Goal: Task Accomplishment & Management: Manage account settings

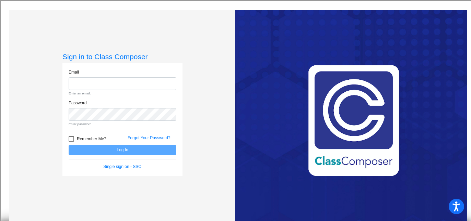
type input "[PERSON_NAME][EMAIL_ADDRESS][DOMAIN_NAME]"
click at [69, 138] on form "Email [PERSON_NAME][EMAIL_ADDRESS][DOMAIN_NAME] Enter an email. Password Enter …" at bounding box center [123, 119] width 108 height 101
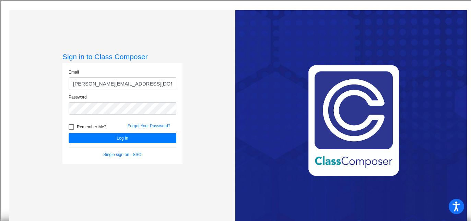
click at [72, 129] on div at bounding box center [71, 126] width 5 height 5
click at [71, 130] on input "Remember Me?" at bounding box center [71, 130] width 0 height 0
checkbox input "true"
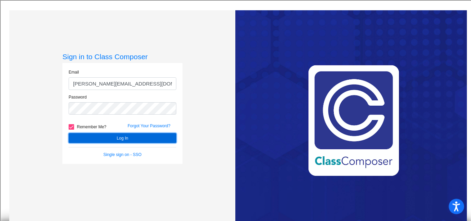
click at [122, 141] on button "Log In" at bounding box center [123, 138] width 108 height 10
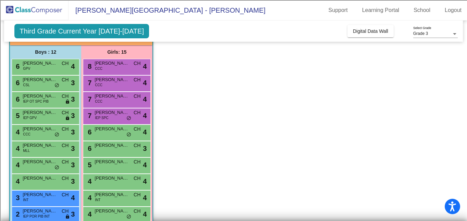
scroll to position [65, 0]
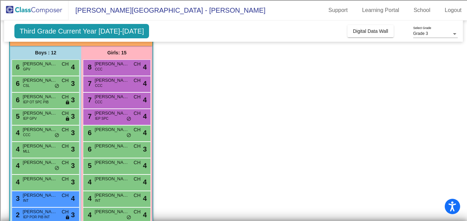
click at [198, 104] on app-classroom "Class 2 picture_as_pdf [PERSON_NAME] Add Student First Name Last Name Student I…" at bounding box center [233, 166] width 448 height 302
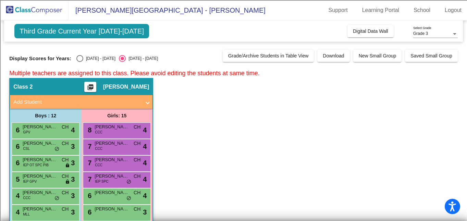
scroll to position [0, 0]
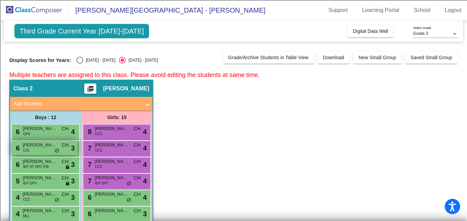
click at [45, 145] on span "[PERSON_NAME]" at bounding box center [40, 145] width 34 height 7
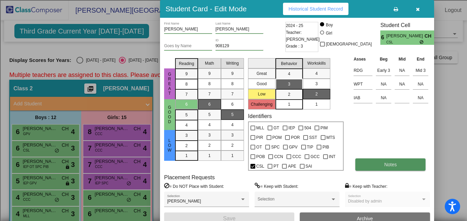
click at [377, 161] on button "Notes" at bounding box center [390, 165] width 70 height 12
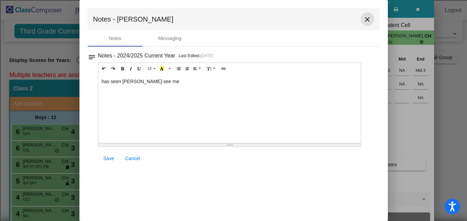
click at [369, 19] on mat-icon "close" at bounding box center [367, 19] width 8 height 8
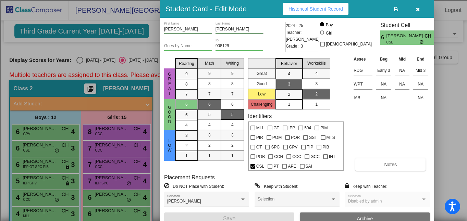
click at [384, 133] on div "Asses Beg Mid End RDG Early 3 NA Mid 3 WPT NA NA NA IAB NA NA Notes" at bounding box center [391, 114] width 78 height 116
click at [57, 199] on div at bounding box center [233, 110] width 467 height 221
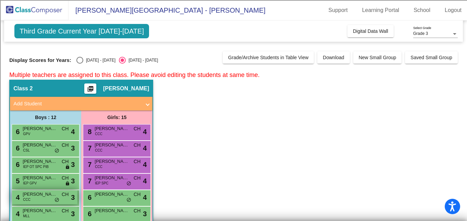
click at [48, 199] on div "4 [PERSON_NAME] CCC CH lock do_not_disturb_alt 3" at bounding box center [44, 198] width 65 height 14
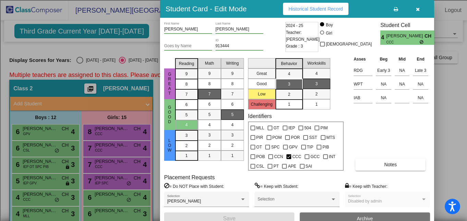
click at [129, 184] on div at bounding box center [233, 110] width 467 height 221
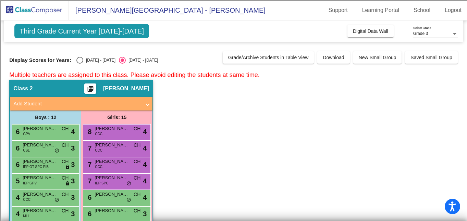
click at [129, 184] on span "do_not_disturb_alt" at bounding box center [128, 183] width 5 height 5
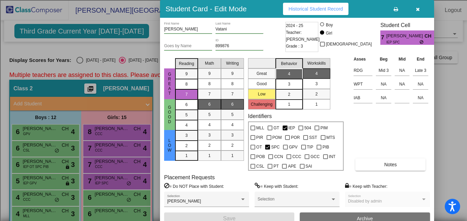
click at [56, 150] on div at bounding box center [233, 110] width 467 height 221
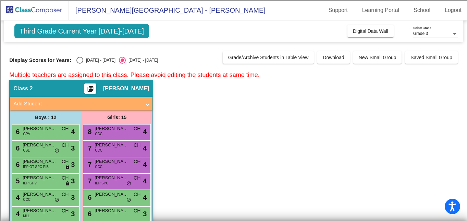
click at [56, 150] on span "do_not_disturb_alt" at bounding box center [56, 150] width 5 height 5
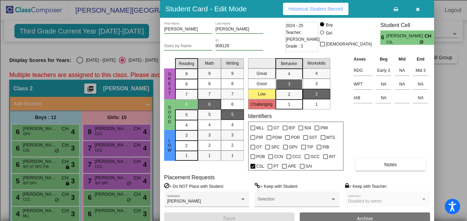
click at [387, 133] on div "Asses Beg Mid End RDG Early 3 NA Mid 3 WPT NA NA NA IAB NA NA Notes" at bounding box center [391, 114] width 78 height 116
click at [444, 140] on div at bounding box center [233, 110] width 467 height 221
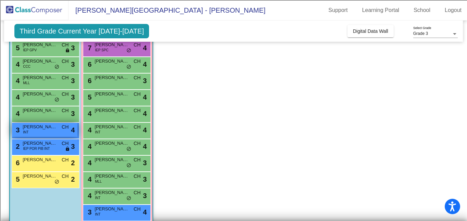
scroll to position [147, 0]
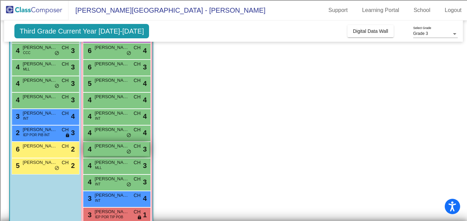
click at [129, 153] on span "do_not_disturb_alt" at bounding box center [128, 151] width 5 height 5
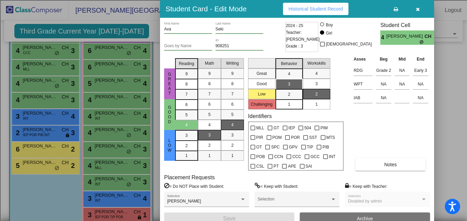
click at [380, 134] on div "Asses Beg Mid End RDG Grade 2 NA Early 3 WPT NA NA NA IAB NA NA Notes" at bounding box center [391, 114] width 78 height 116
click at [396, 10] on icon at bounding box center [396, 9] width 4 height 5
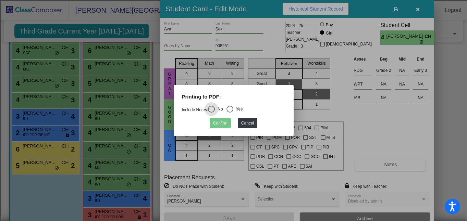
click at [378, 138] on div at bounding box center [233, 110] width 467 height 221
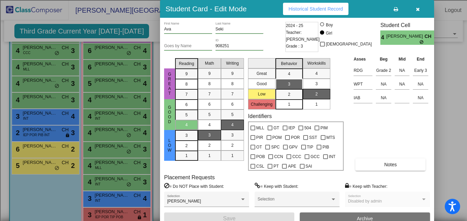
click at [379, 130] on div "Asses Beg Mid End RDG Grade 2 NA Early 3 WPT NA NA NA IAB NA NA Notes" at bounding box center [391, 114] width 78 height 116
click at [54, 134] on div at bounding box center [233, 110] width 467 height 221
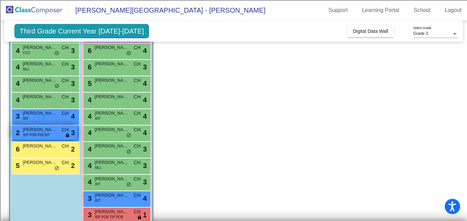
click at [57, 132] on div "2 [PERSON_NAME] IEP POR PIB INT CH lock do_not_disturb_alt 3" at bounding box center [44, 133] width 65 height 14
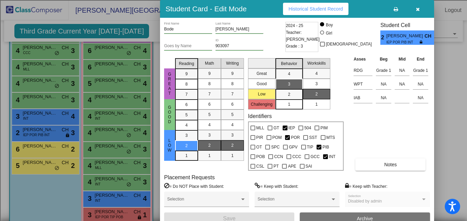
click at [387, 130] on div "Asses Beg Mid End RDG Grade 1 NA Grade 1 WPT NA NA NA IAB NA NA Notes" at bounding box center [391, 114] width 78 height 116
click at [416, 11] on icon "button" at bounding box center [418, 9] width 4 height 5
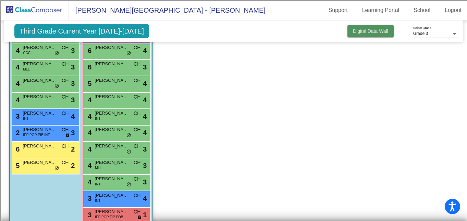
click at [360, 32] on span "Digital Data Wall" at bounding box center [370, 30] width 35 height 5
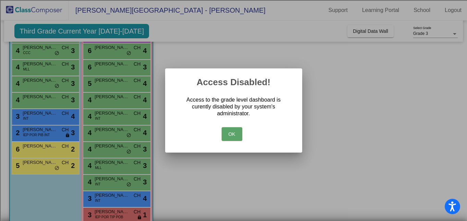
click at [230, 134] on button "OK" at bounding box center [232, 134] width 21 height 14
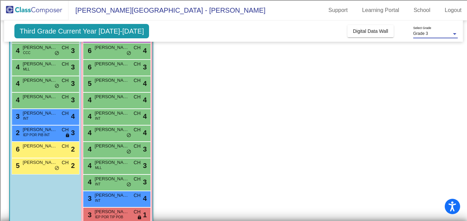
click at [442, 32] on div "Grade 3" at bounding box center [432, 34] width 38 height 5
click at [429, 36] on span "Grade 3" at bounding box center [435, 34] width 45 height 12
click at [452, 33] on div at bounding box center [455, 34] width 6 height 5
click at [452, 33] on span "Grade 3" at bounding box center [435, 34] width 45 height 12
click at [455, 36] on div "Grade 3 Select Grade" at bounding box center [435, 32] width 45 height 12
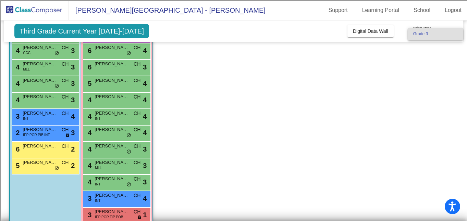
click at [380, 86] on div at bounding box center [233, 110] width 467 height 221
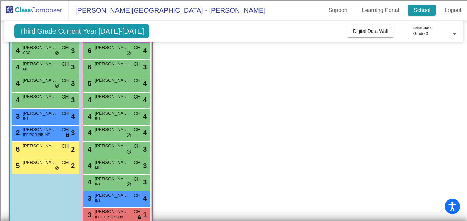
click at [417, 9] on link "School" at bounding box center [422, 10] width 28 height 11
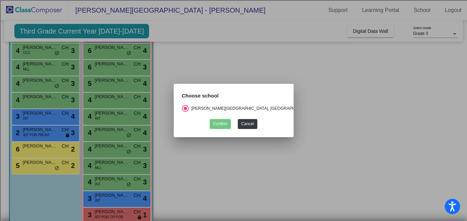
click at [338, 90] on div at bounding box center [233, 110] width 467 height 221
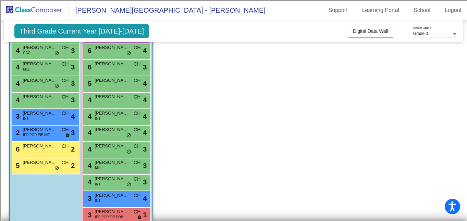
click at [180, 11] on span "[PERSON_NAME][GEOGRAPHIC_DATA] - [PERSON_NAME]" at bounding box center [167, 10] width 197 height 11
click at [349, 141] on app-classroom "Class 2 picture_as_pdf [PERSON_NAME] Add Student First Name Last Name Student I…" at bounding box center [233, 84] width 448 height 302
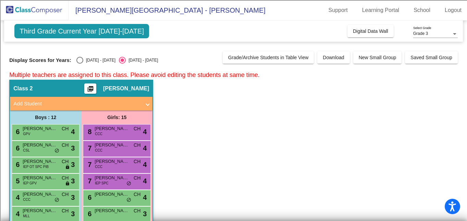
click at [132, 91] on span "[PERSON_NAME]" at bounding box center [126, 88] width 46 height 7
click at [147, 105] on span at bounding box center [147, 104] width 3 height 8
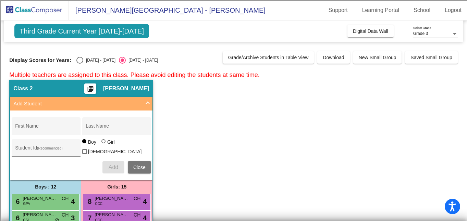
click at [146, 100] on span "Add Student" at bounding box center [79, 104] width 133 height 8
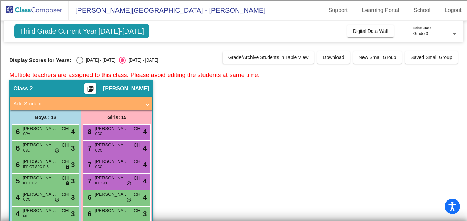
click at [95, 87] on mat-icon "picture_as_pdf" at bounding box center [90, 91] width 8 height 10
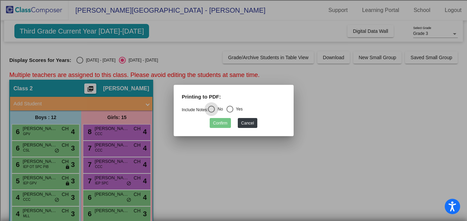
click at [233, 109] on div "Select an option" at bounding box center [230, 109] width 7 height 7
click at [230, 113] on input "Yes" at bounding box center [230, 113] width 0 height 0
radio input "true"
click at [218, 123] on button "Confirm" at bounding box center [220, 123] width 21 height 10
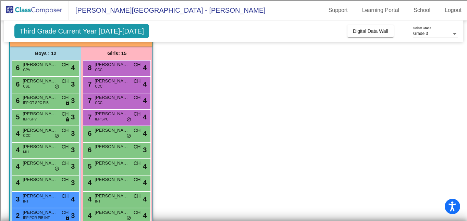
scroll to position [65, 0]
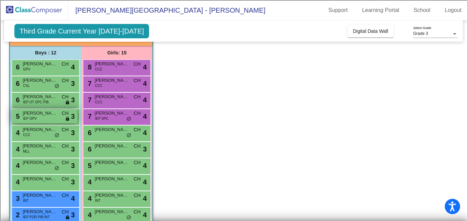
click at [40, 118] on div "5 [PERSON_NAME] IEP GPV CH lock do_not_disturb_alt 3" at bounding box center [44, 116] width 65 height 14
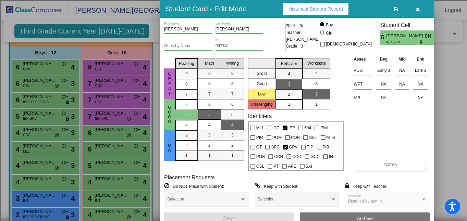
click at [379, 148] on div "Asses Beg Mid End RDG Early 3 NA Late 3 WPT NA NA NA IAB NA NA Notes" at bounding box center [391, 114] width 78 height 116
click at [419, 9] on icon "button" at bounding box center [418, 9] width 4 height 5
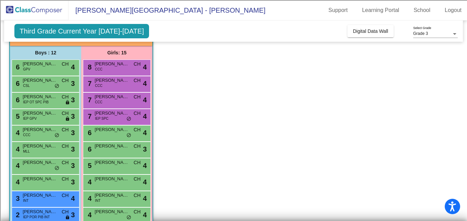
click at [194, 149] on app-classroom "Class 2 picture_as_pdf [PERSON_NAME] Add Student First Name Last Name Student I…" at bounding box center [233, 166] width 448 height 302
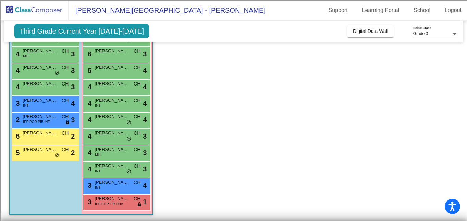
scroll to position [161, 0]
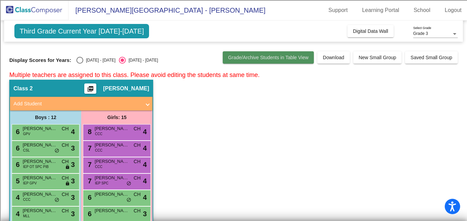
click at [247, 57] on span "Grade/Archive Students in Table View" at bounding box center [268, 57] width 81 height 5
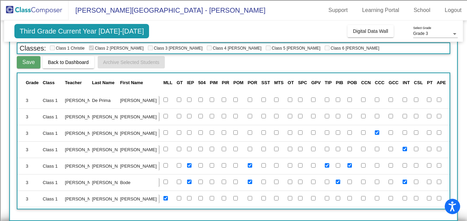
scroll to position [0, 434]
